Goal: Information Seeking & Learning: Learn about a topic

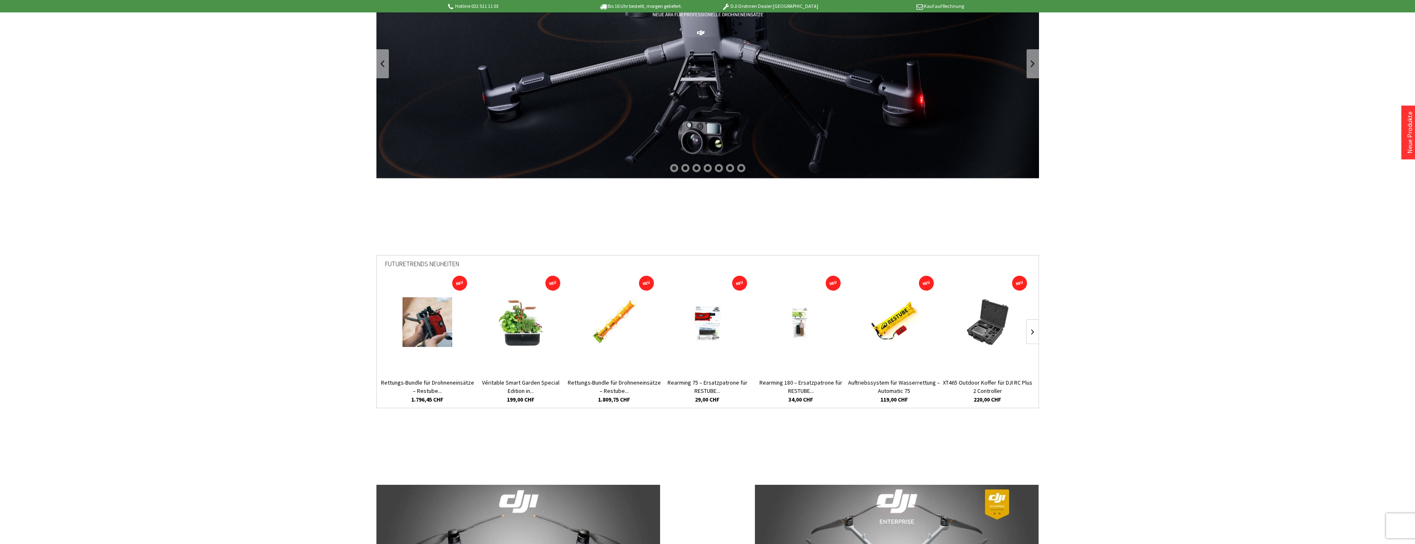
scroll to position [207, 0]
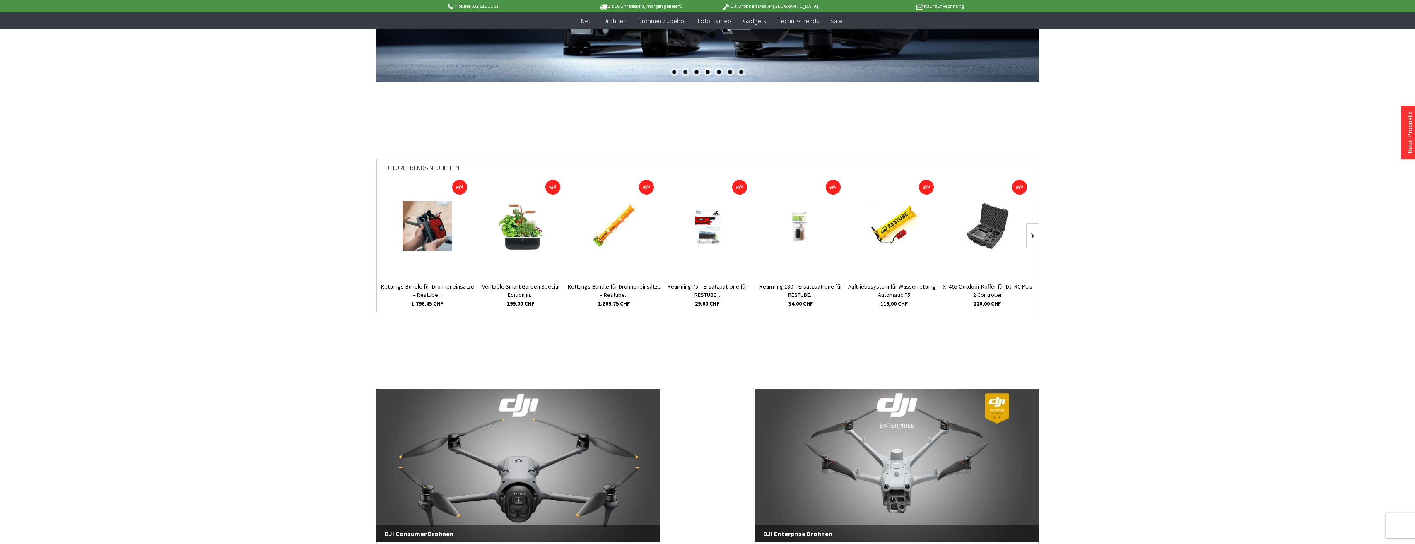
click at [901, 224] on img at bounding box center [894, 226] width 50 height 50
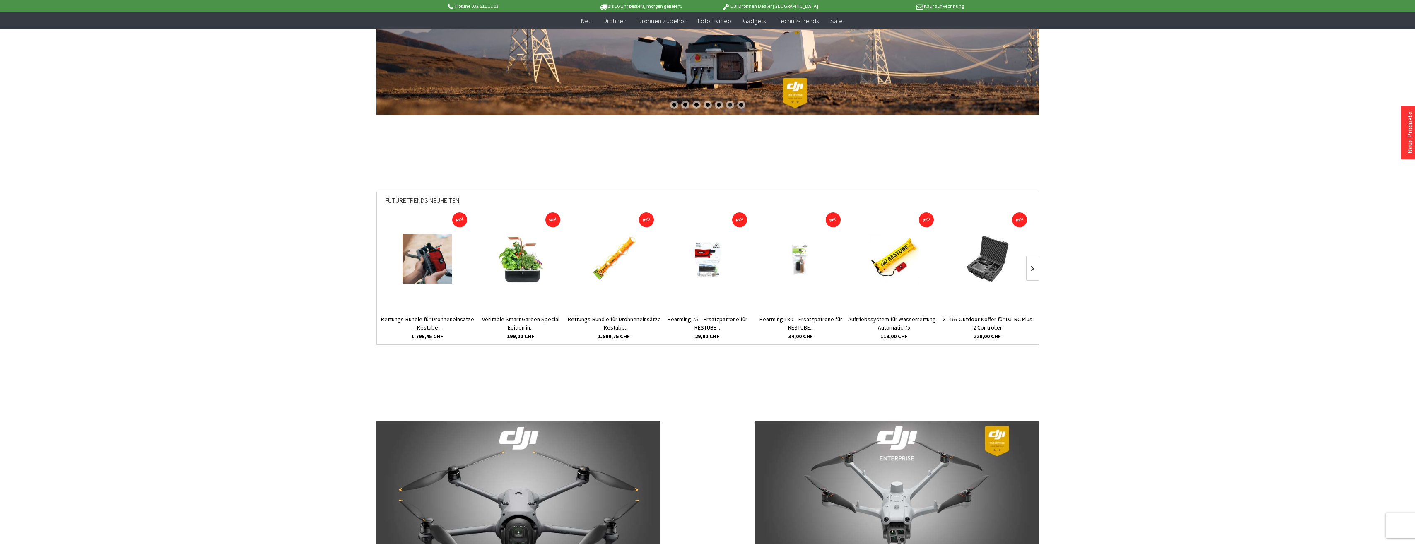
scroll to position [0, 0]
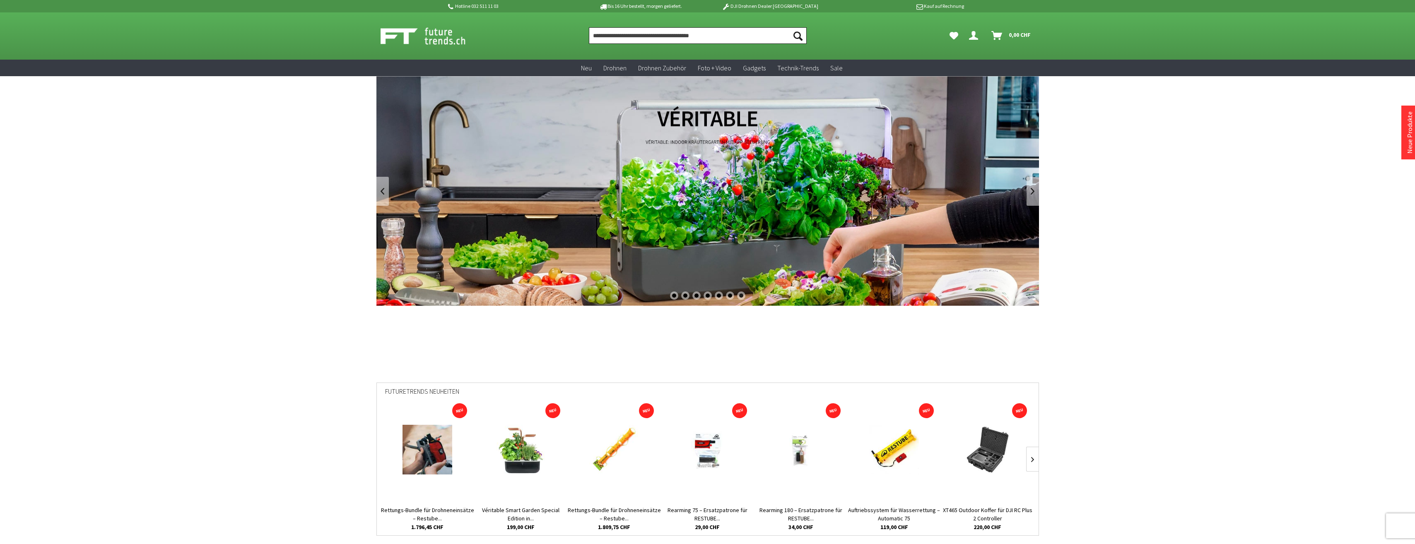
click at [639, 34] on input "Produkt, Marke, Kategorie, EAN, Artikelnummer…" at bounding box center [698, 35] width 218 height 17
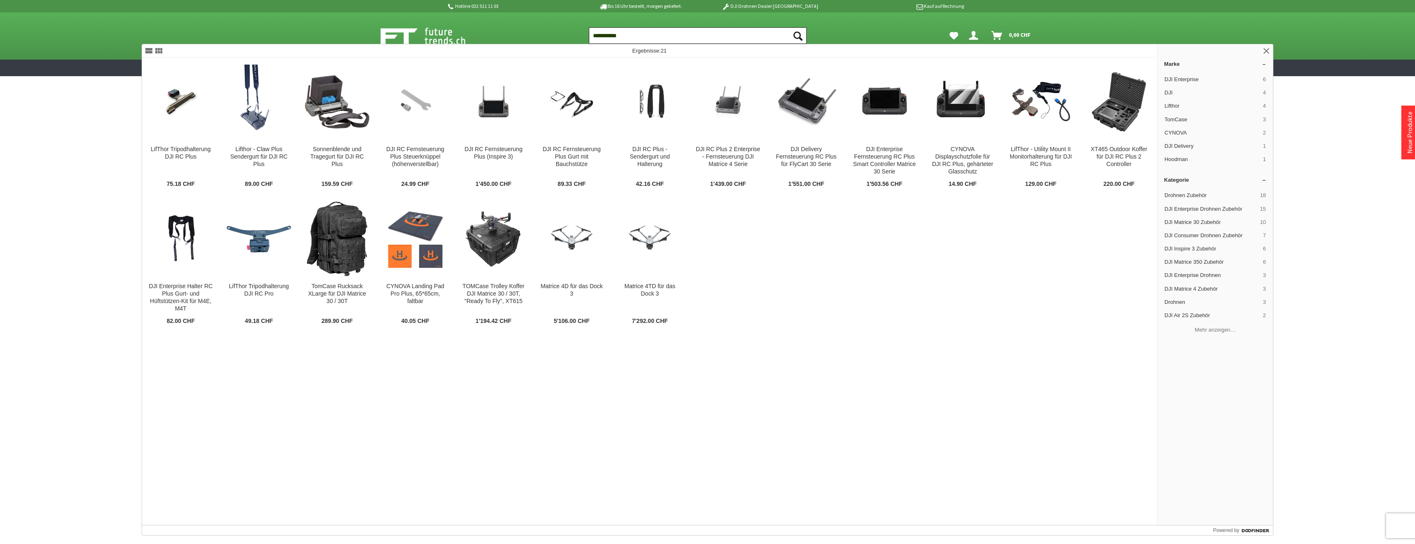
type input "**********"
click at [789, 27] on button "Suchen" at bounding box center [797, 35] width 17 height 17
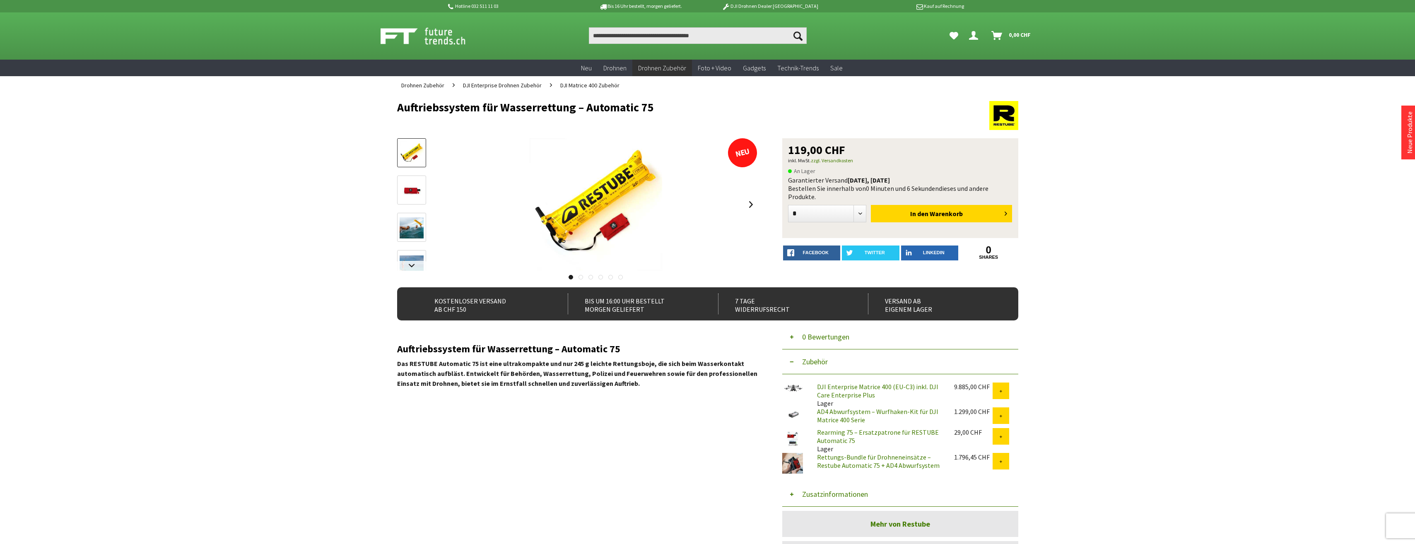
click at [625, 197] on img at bounding box center [596, 204] width 132 height 132
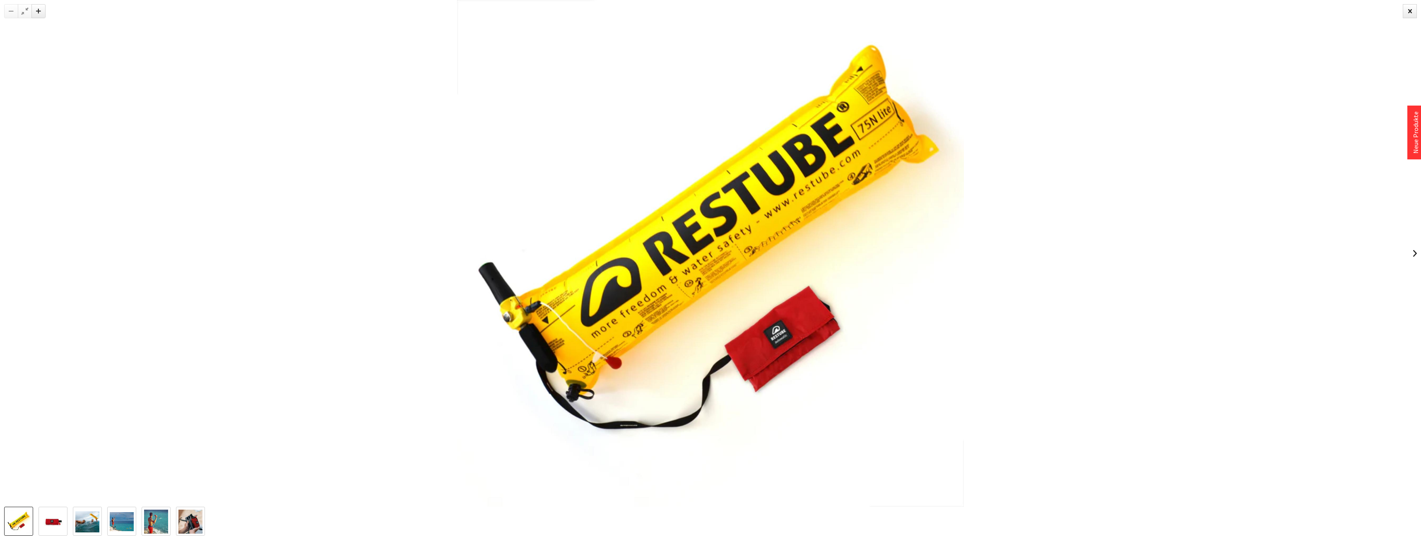
click at [49, 529] on img at bounding box center [53, 522] width 24 height 24
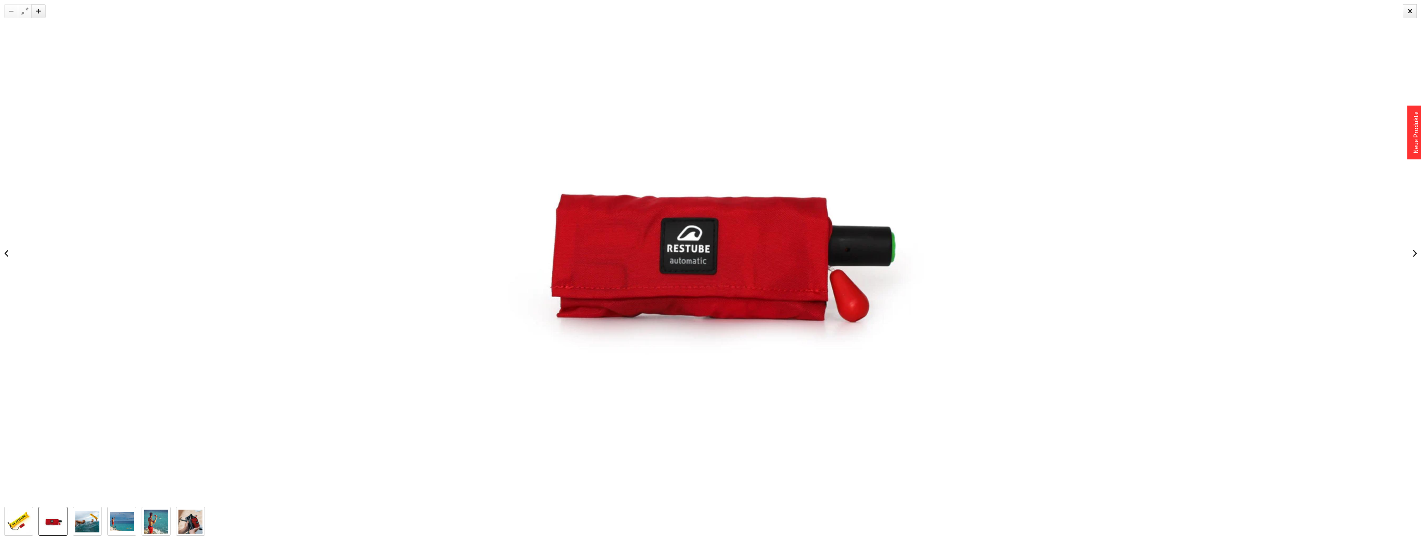
click at [73, 526] on link at bounding box center [87, 521] width 29 height 29
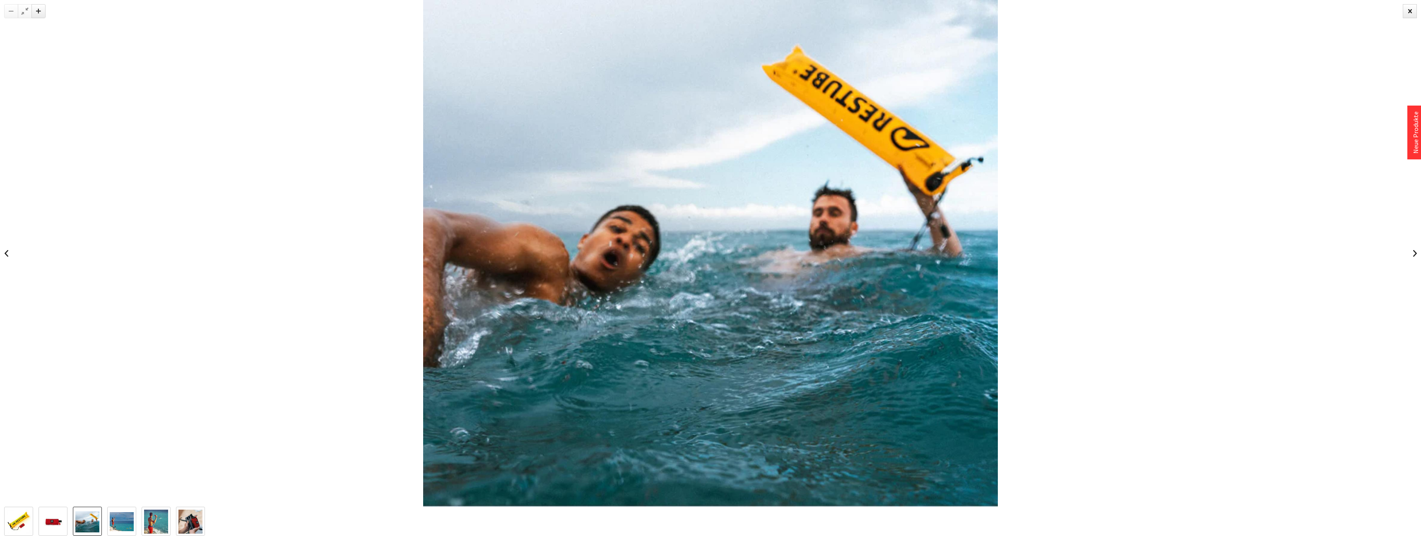
click at [113, 525] on img at bounding box center [122, 521] width 24 height 19
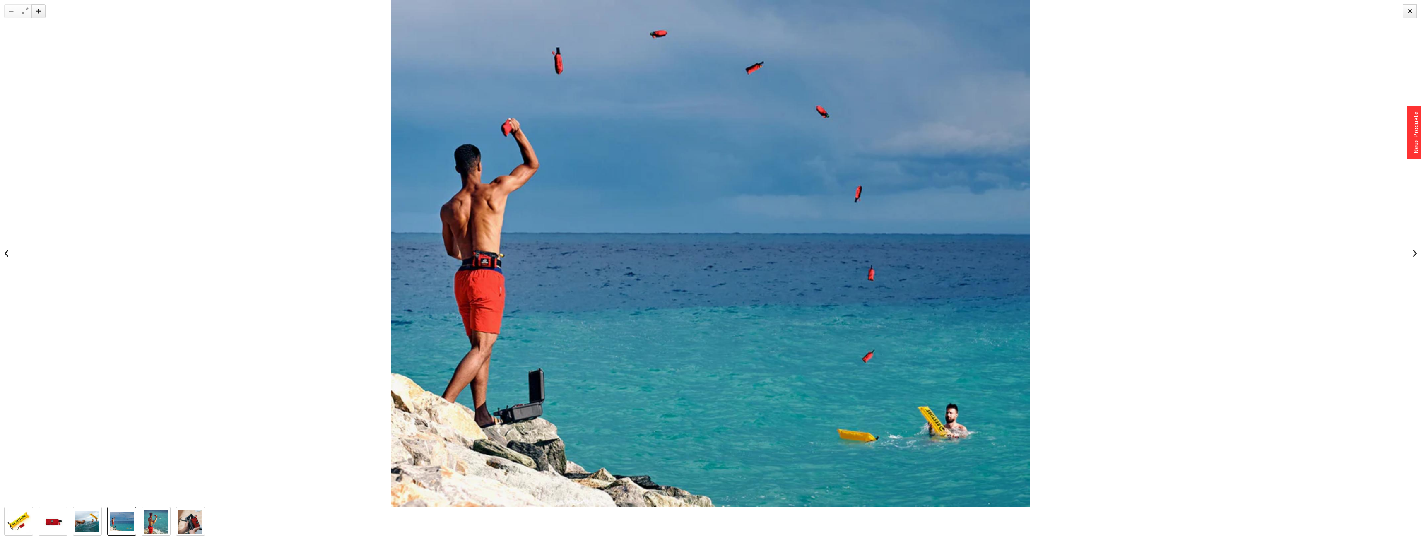
click at [159, 524] on img at bounding box center [156, 522] width 24 height 24
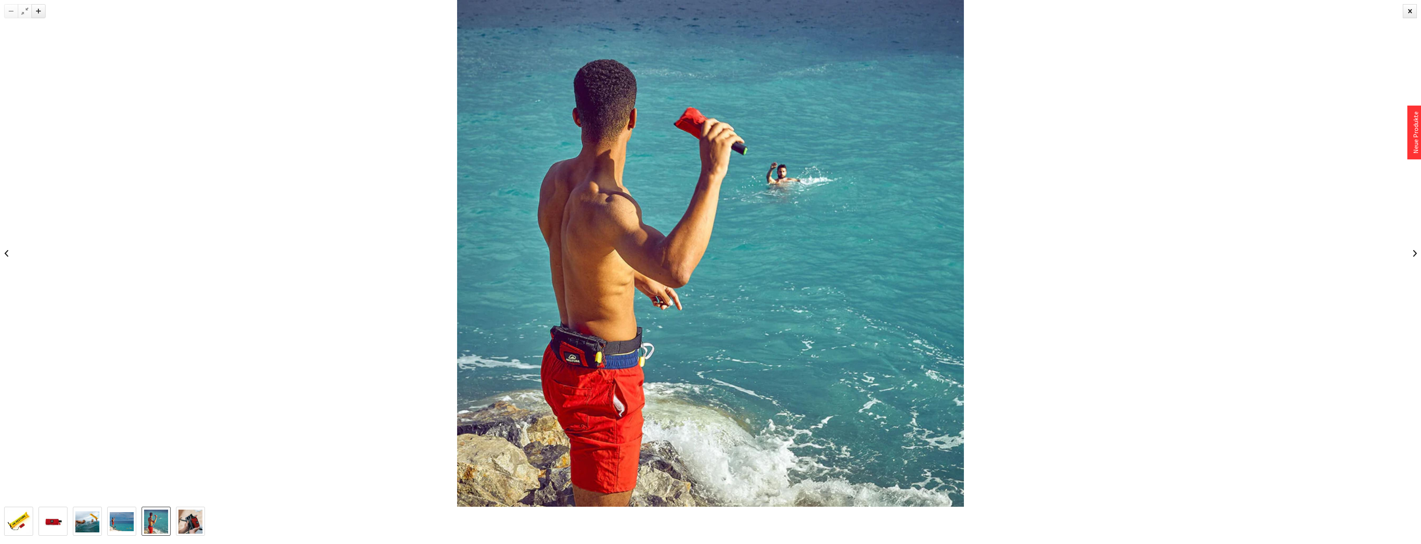
click at [171, 525] on link at bounding box center [156, 521] width 29 height 29
click at [33, 520] on link at bounding box center [18, 521] width 29 height 29
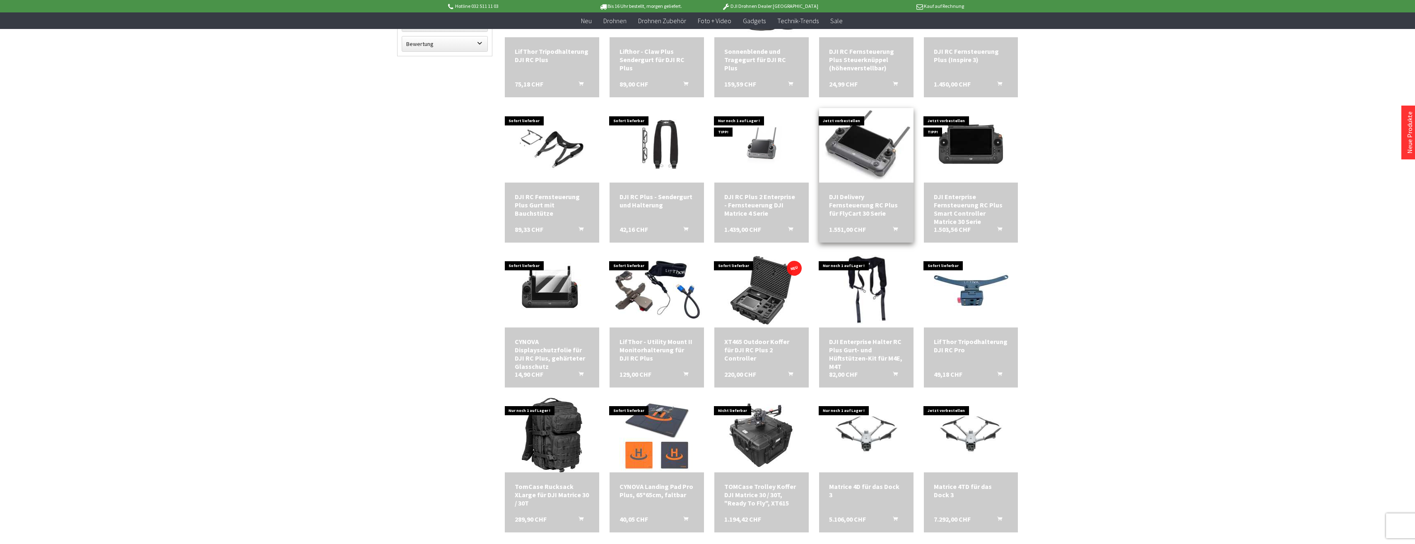
scroll to position [207, 0]
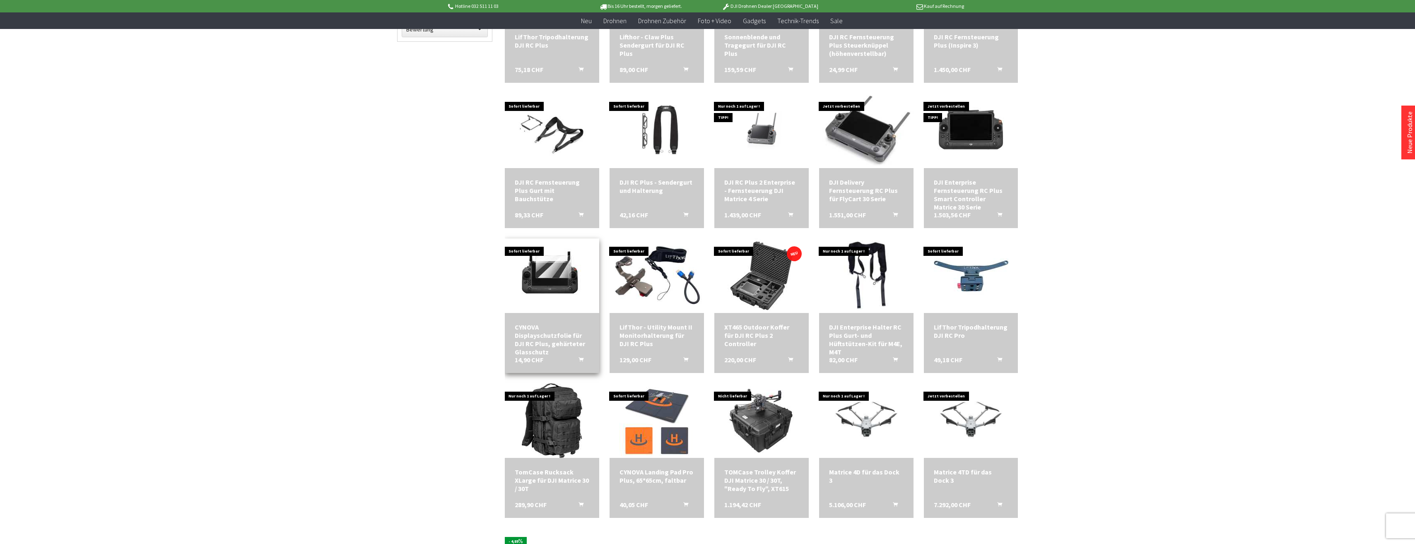
click at [550, 286] on img at bounding box center [552, 275] width 75 height 75
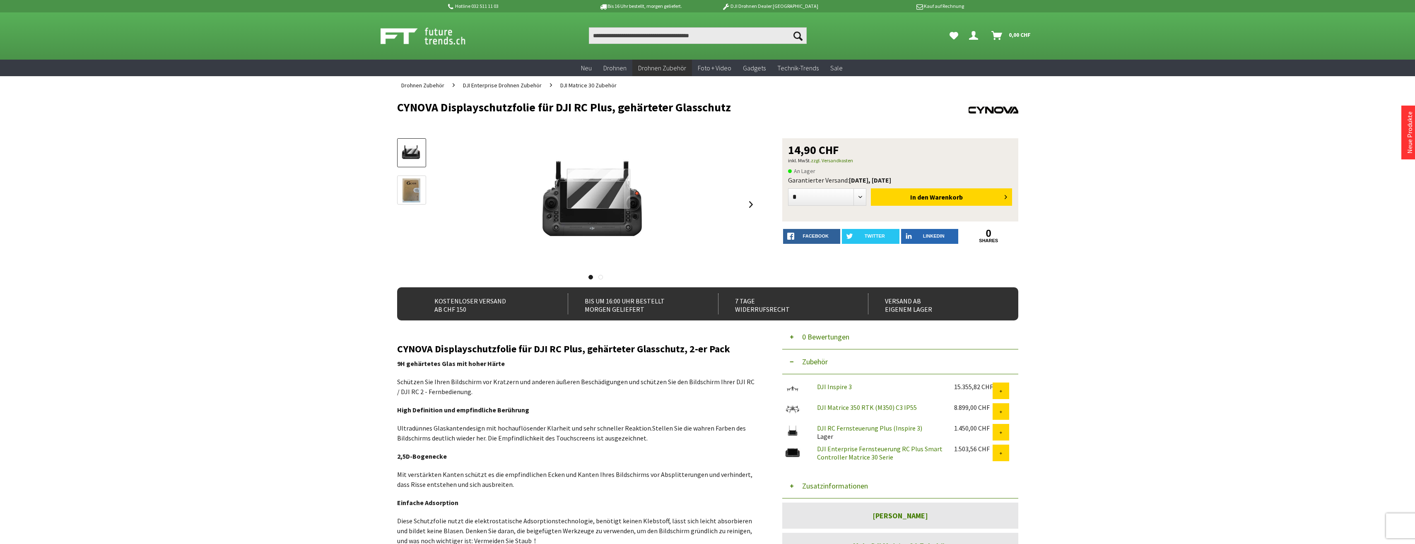
click at [594, 86] on span "DJI Matrice 30 Zubehör" at bounding box center [588, 85] width 56 height 7
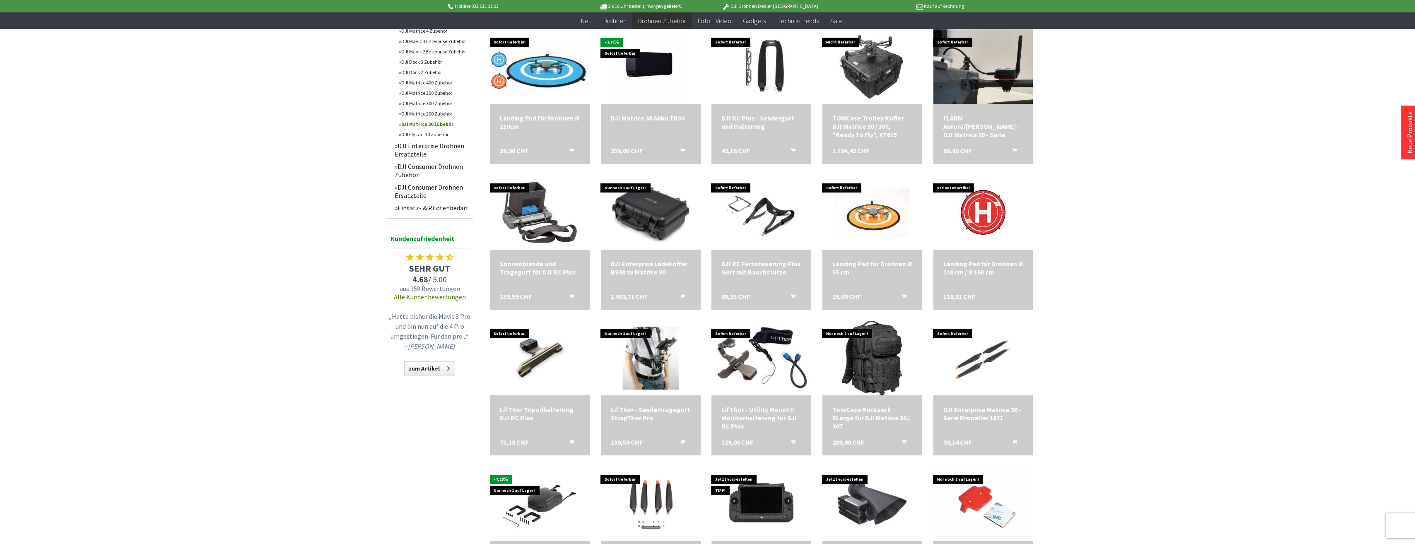
scroll to position [290, 0]
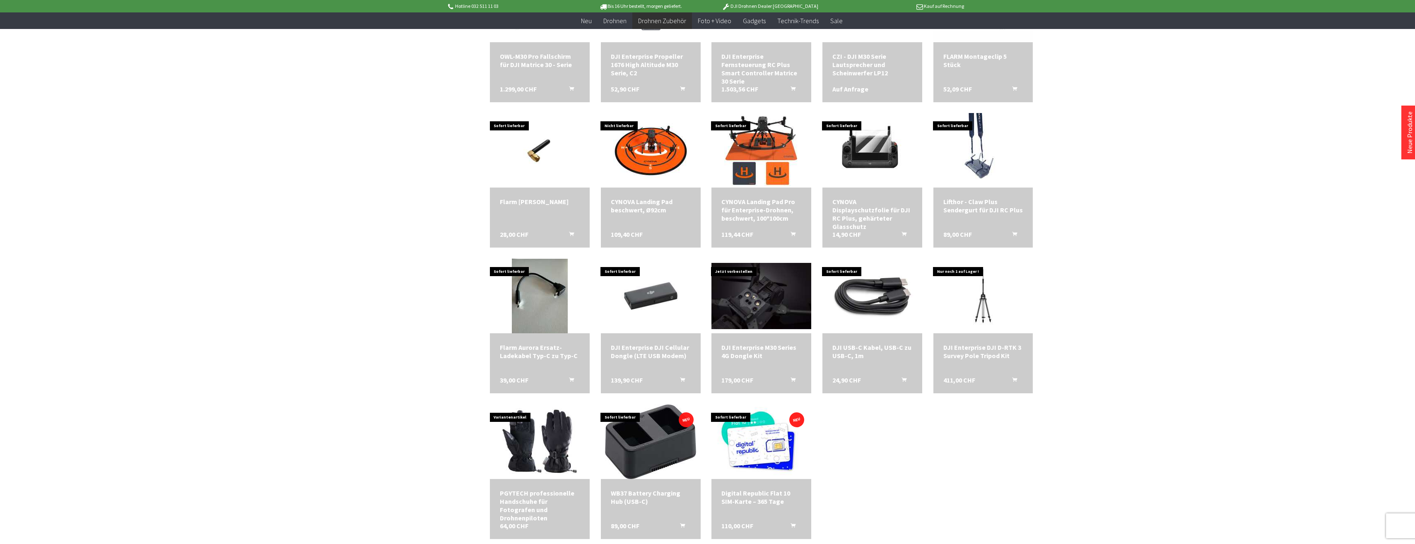
scroll to position [828, 0]
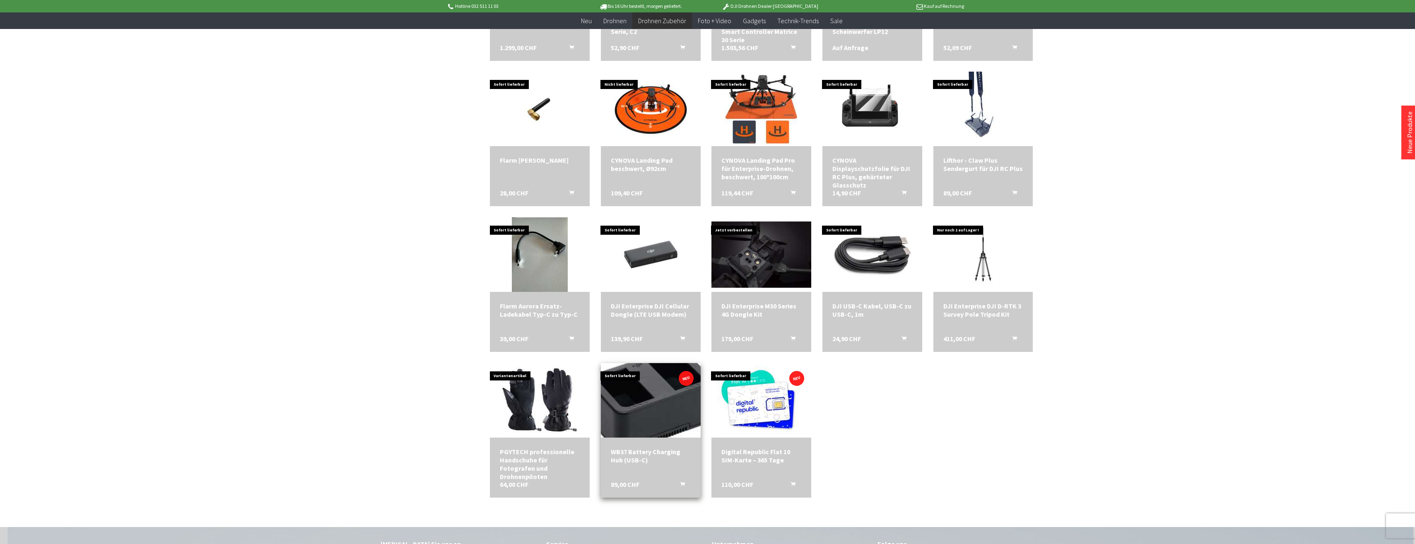
click at [667, 428] on img at bounding box center [651, 400] width 128 height 104
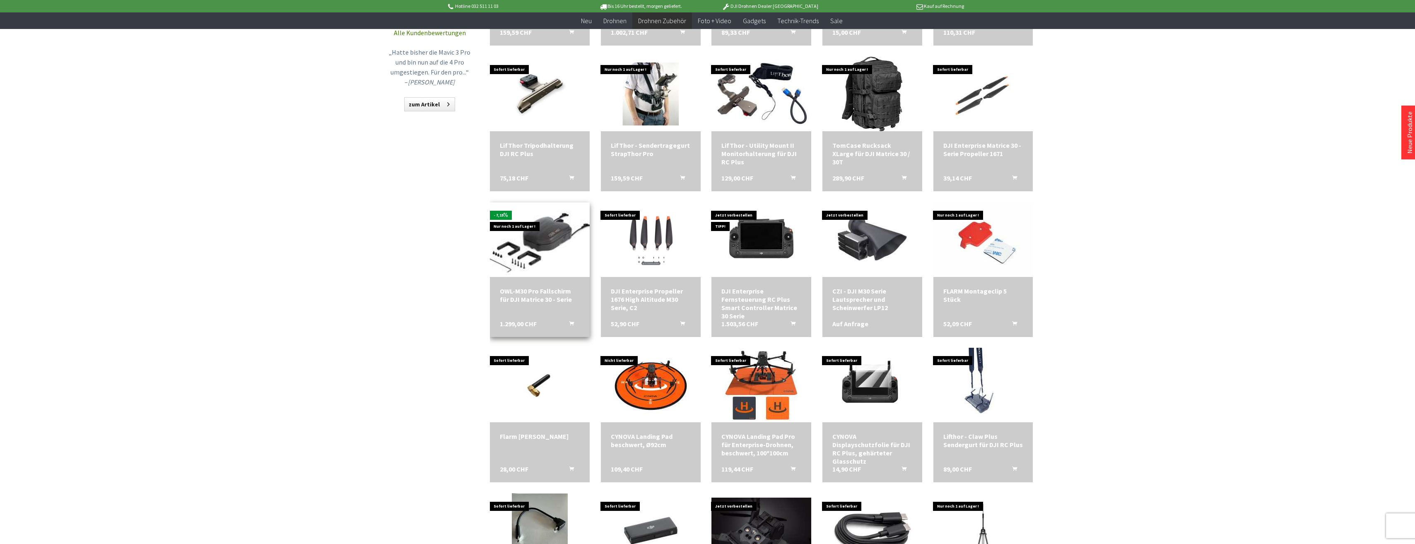
scroll to position [538, 0]
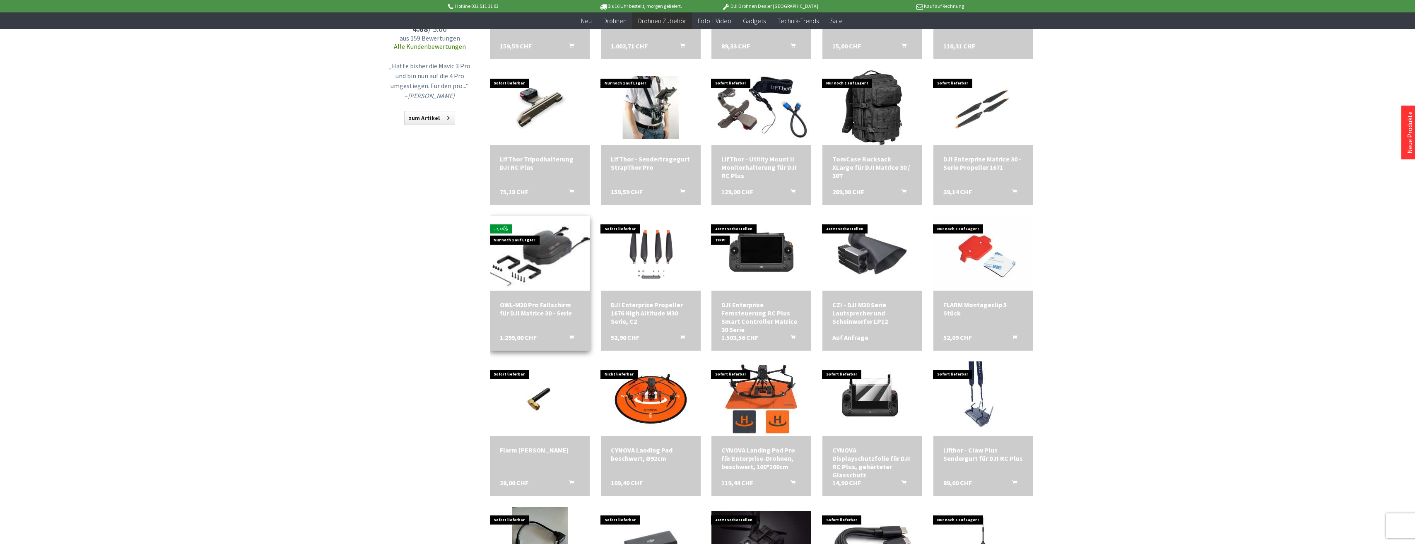
click at [562, 246] on img at bounding box center [539, 253] width 104 height 104
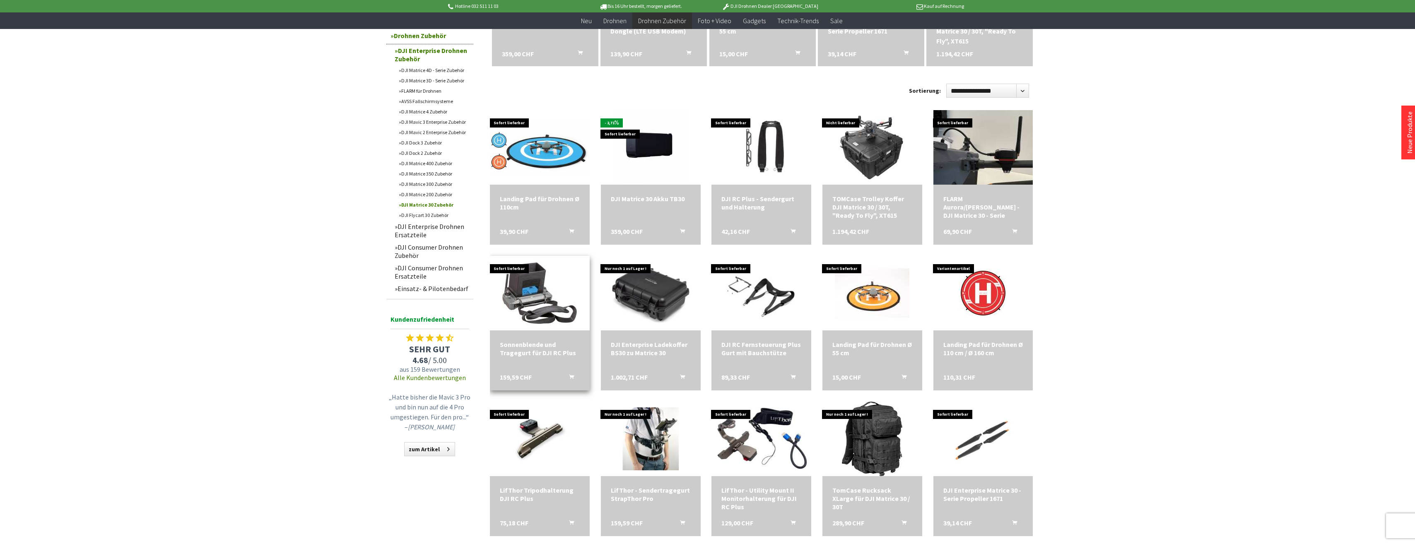
scroll to position [83, 0]
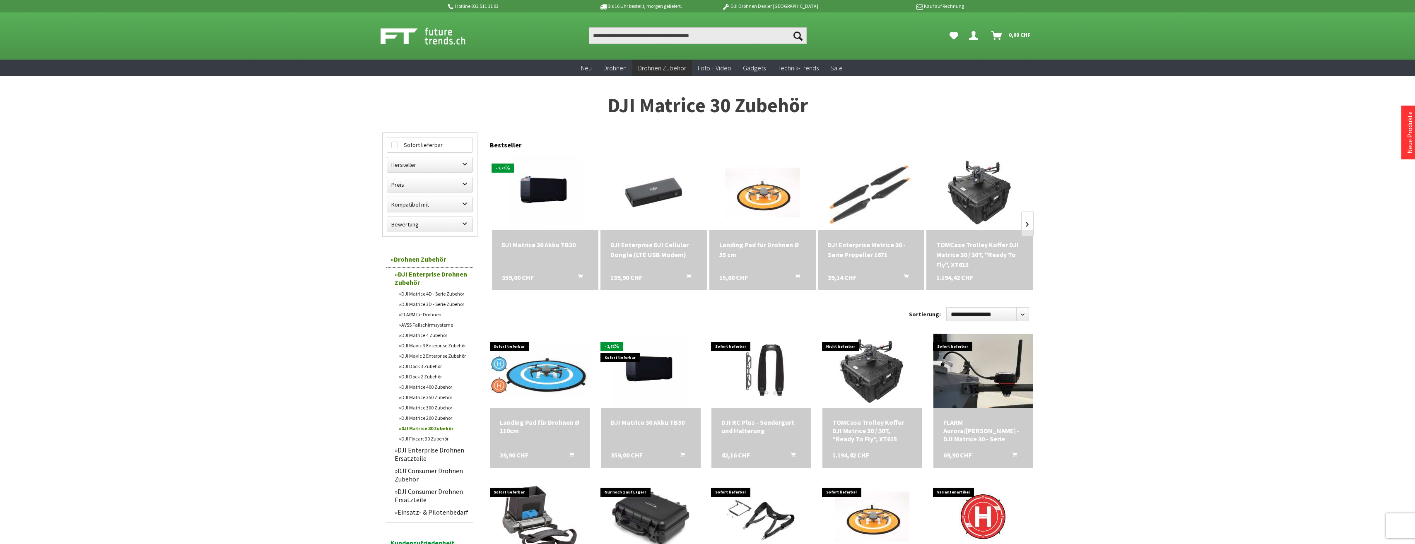
click at [871, 197] on img at bounding box center [870, 192] width 149 height 93
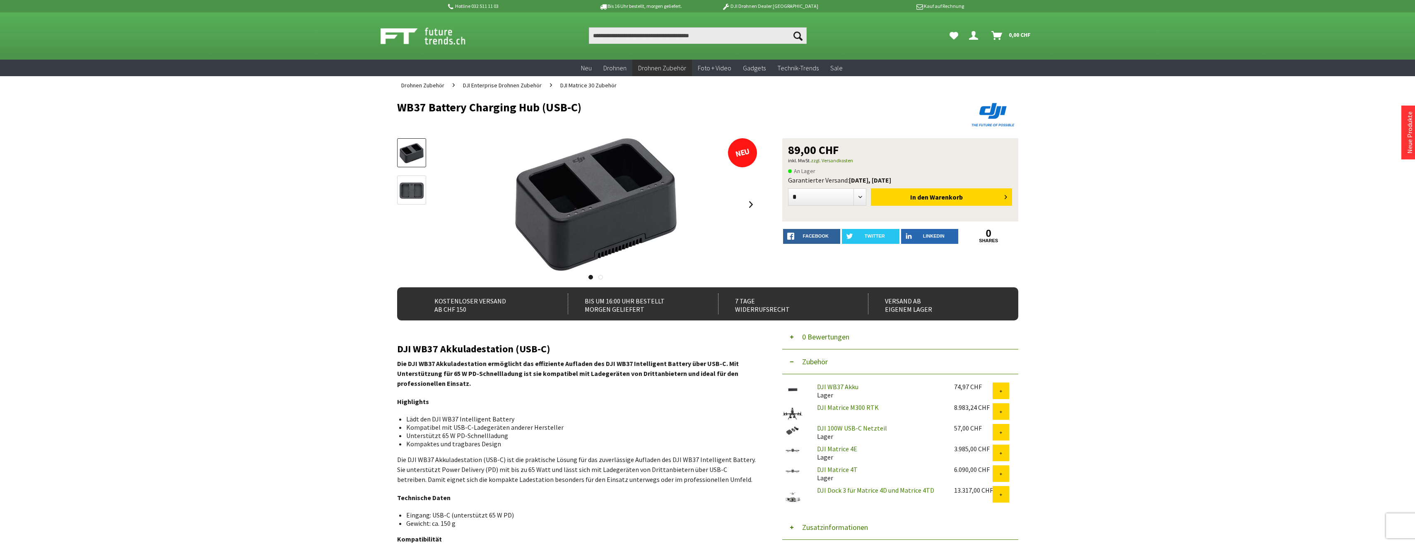
click at [600, 277] on link at bounding box center [600, 277] width 5 height 5
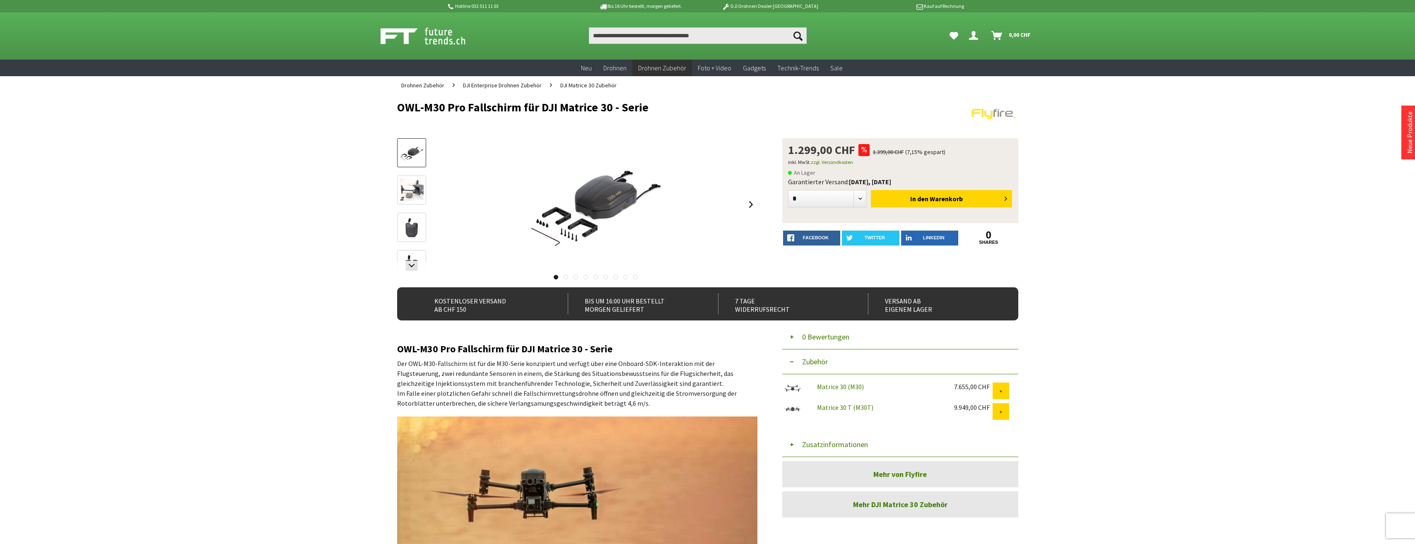
click at [414, 197] on img at bounding box center [412, 190] width 24 height 24
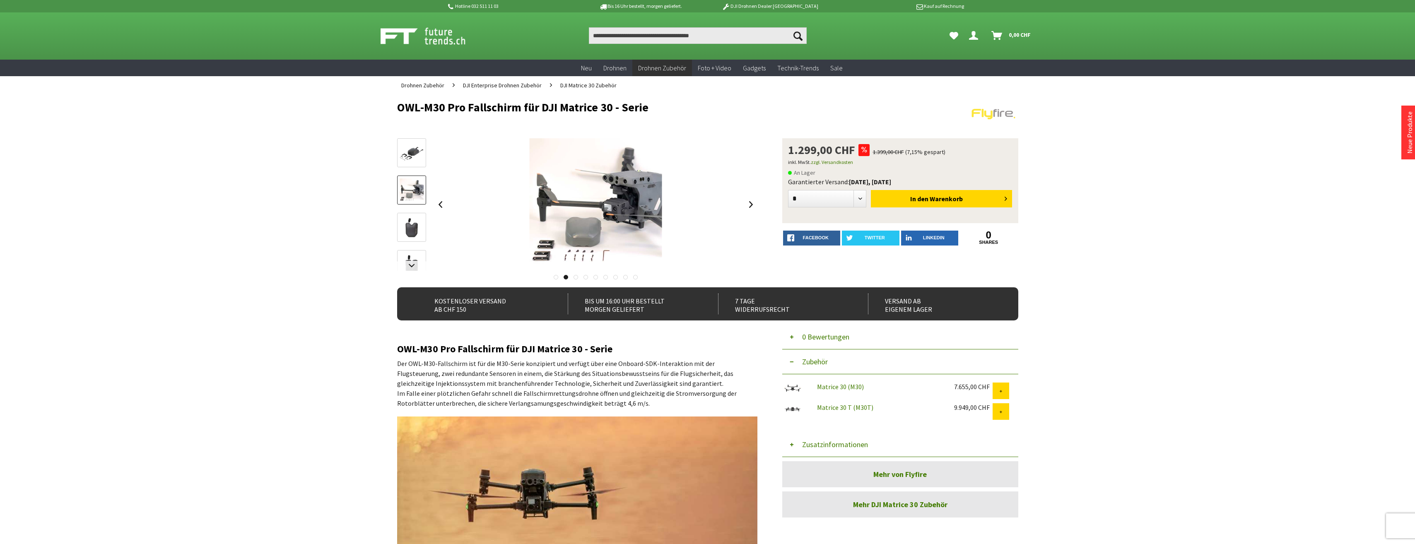
click at [409, 222] on img at bounding box center [412, 228] width 24 height 24
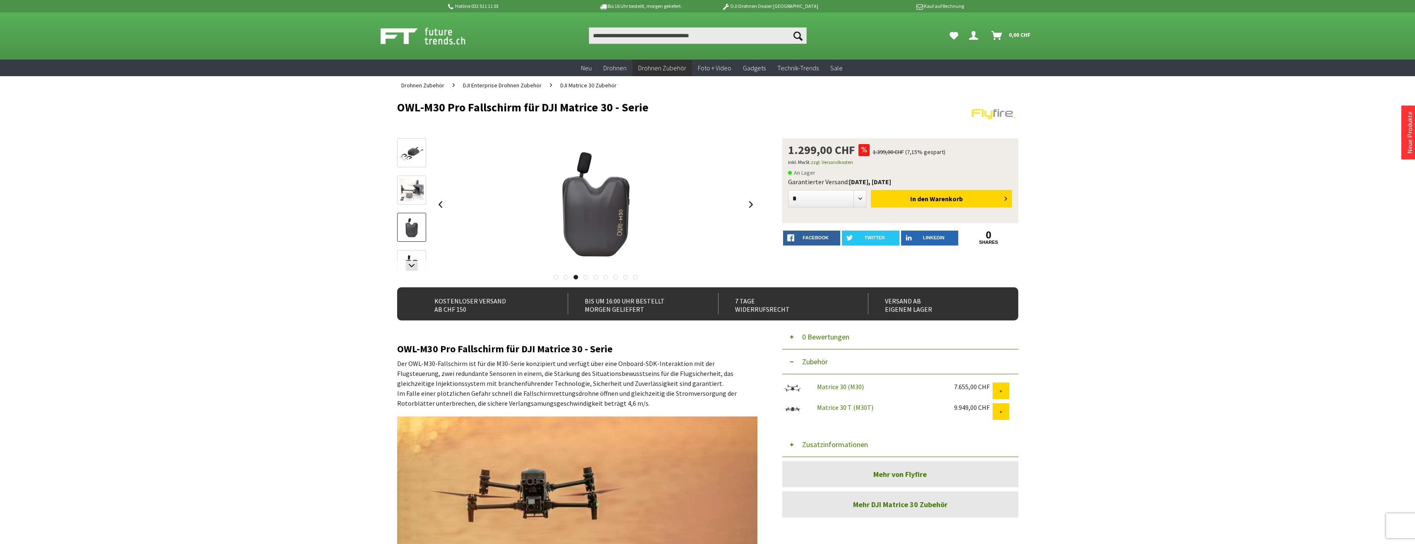
click at [407, 246] on div at bounding box center [411, 305] width 29 height 335
click at [411, 257] on img at bounding box center [412, 265] width 24 height 24
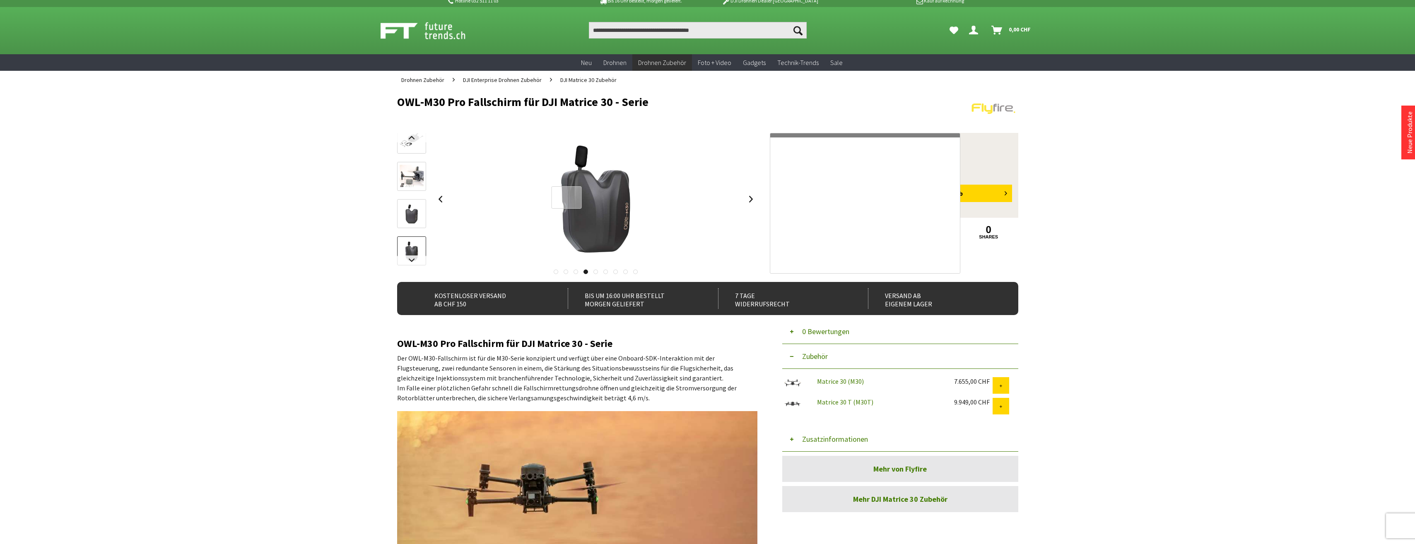
scroll to position [41, 0]
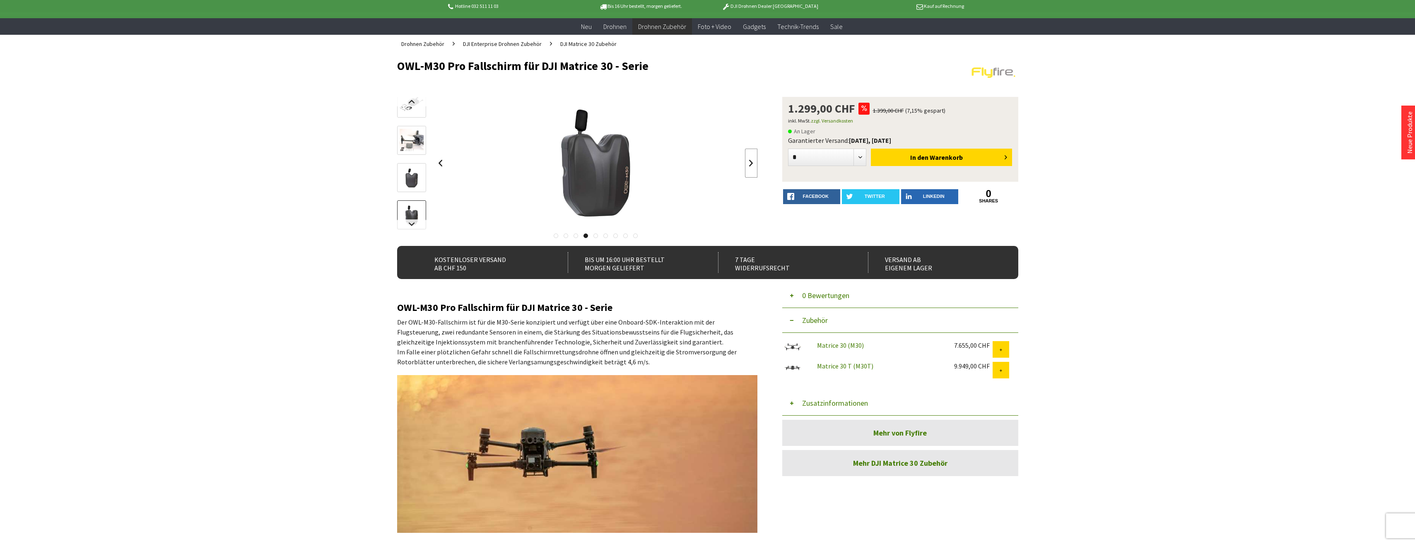
click at [752, 160] on link at bounding box center [751, 163] width 12 height 29
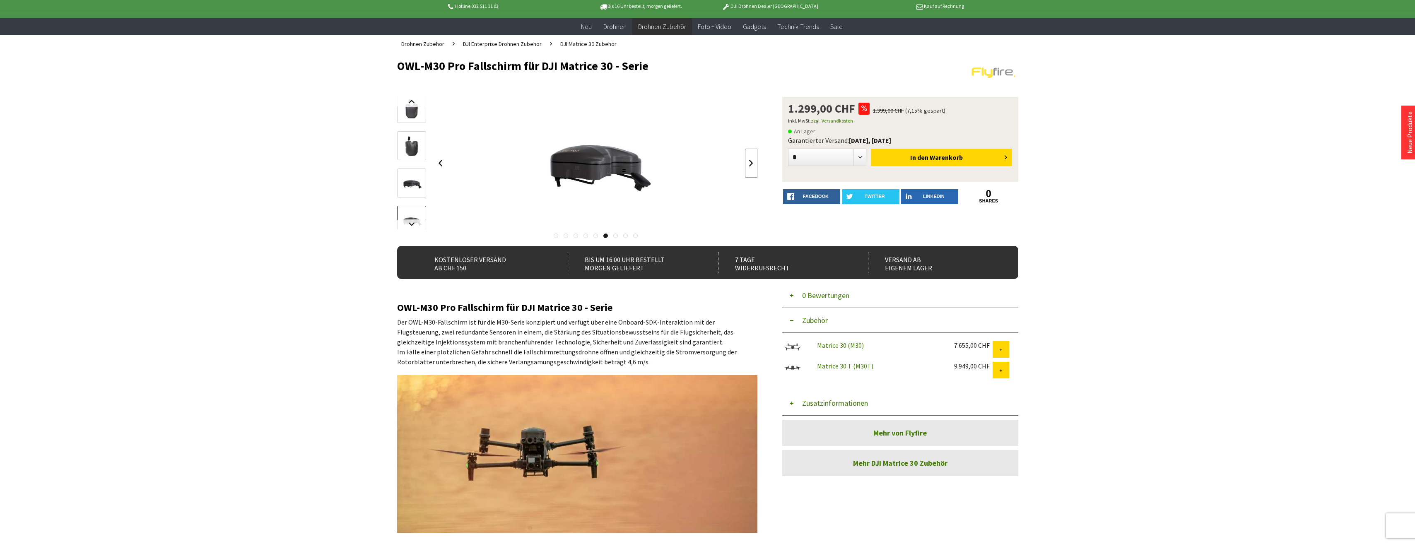
click at [752, 160] on link at bounding box center [751, 163] width 12 height 29
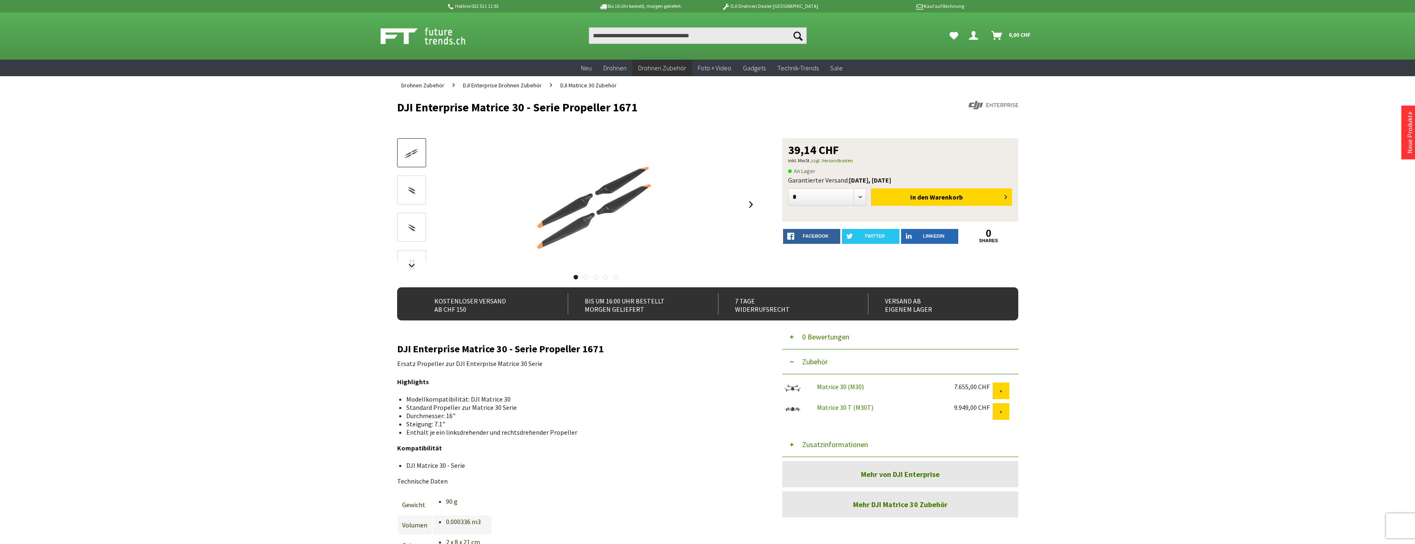
click at [405, 479] on p "Technische Daten" at bounding box center [577, 481] width 360 height 10
click at [316, 454] on div "Hotline 032 511 11 03 Bis 16 Uhr bestellt, [DATE] geliefert. DJI Drohnen Dealer…" at bounding box center [707, 445] width 1415 height 891
